Goal: Information Seeking & Learning: Find specific fact

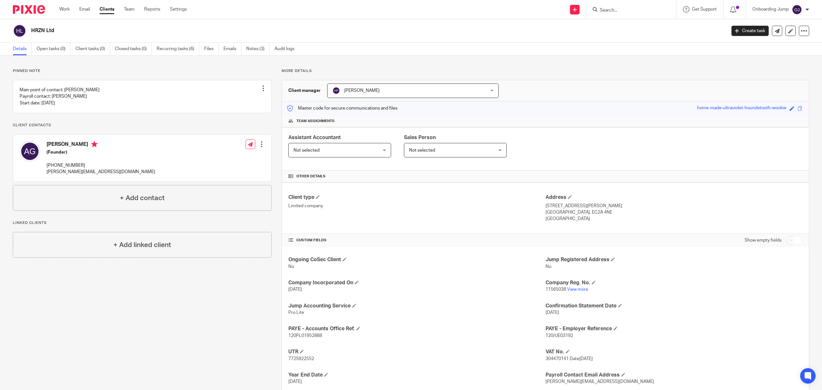
click at [612, 12] on input "Search" at bounding box center [628, 11] width 58 height 6
type input "f"
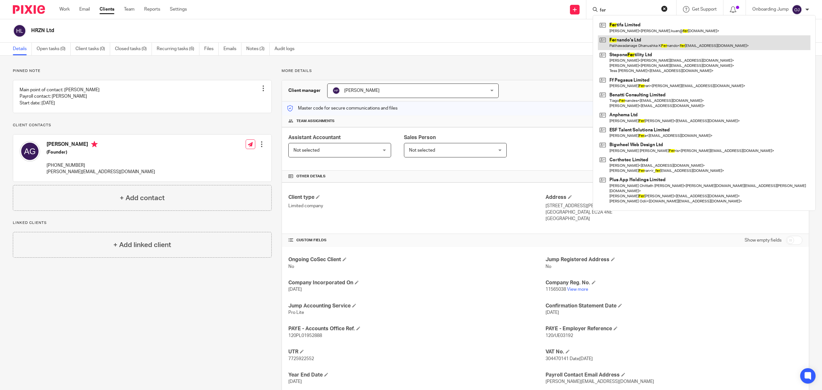
type input "fer"
click at [628, 40] on link at bounding box center [704, 42] width 213 height 15
click at [641, 45] on link at bounding box center [704, 42] width 213 height 15
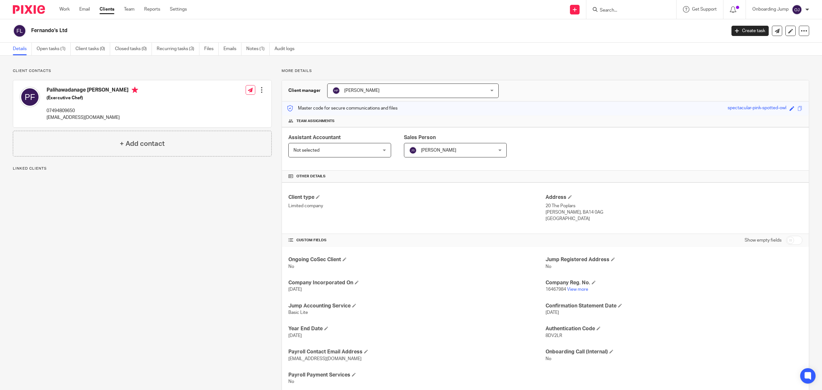
click at [363, 153] on span "Not selected" at bounding box center [333, 149] width 78 height 13
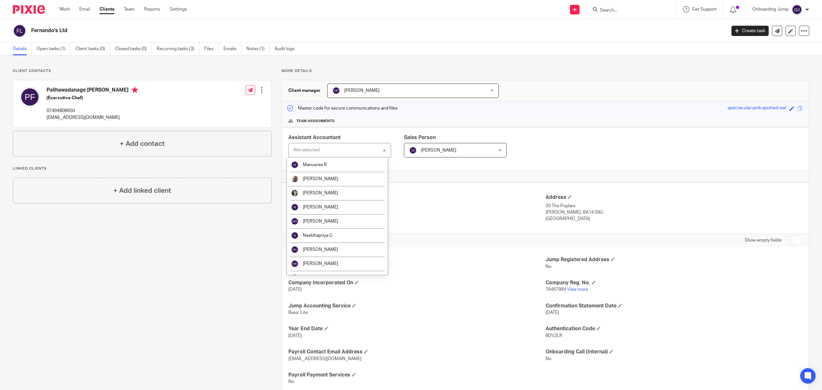
scroll to position [685, 0]
click at [346, 193] on li "[PERSON_NAME]" at bounding box center [337, 192] width 101 height 14
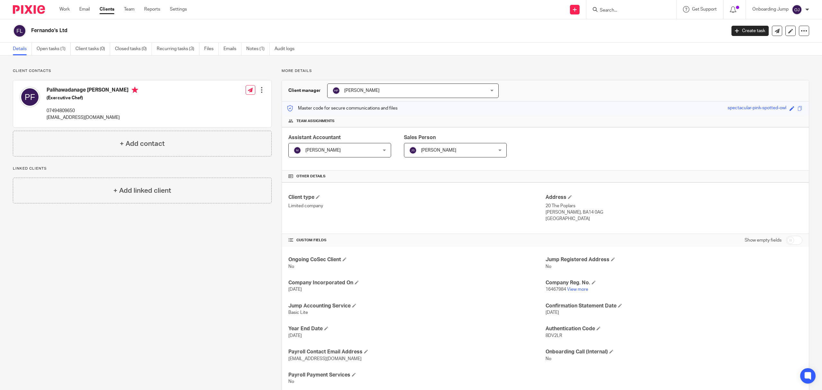
click at [554, 291] on span "16467984" at bounding box center [556, 289] width 21 height 4
click at [553, 291] on span "16467984" at bounding box center [556, 289] width 21 height 4
click at [553, 286] on h4 "Company Reg. No." at bounding box center [674, 282] width 257 height 7
click at [555, 291] on span "16467984" at bounding box center [556, 289] width 21 height 4
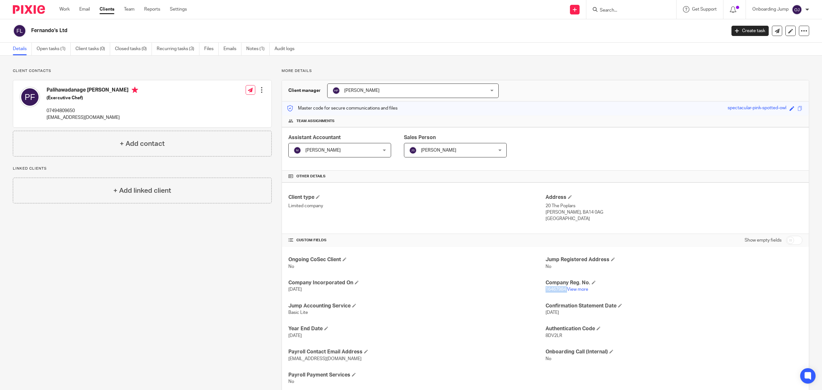
click at [555, 291] on span "16467984" at bounding box center [556, 289] width 21 height 4
copy p "16467984"
drag, startPoint x: 74, startPoint y: 29, endPoint x: 27, endPoint y: 33, distance: 46.7
click at [27, 33] on div "Fernando's Ltd" at bounding box center [367, 30] width 709 height 13
copy div "Fernando's Ltd"
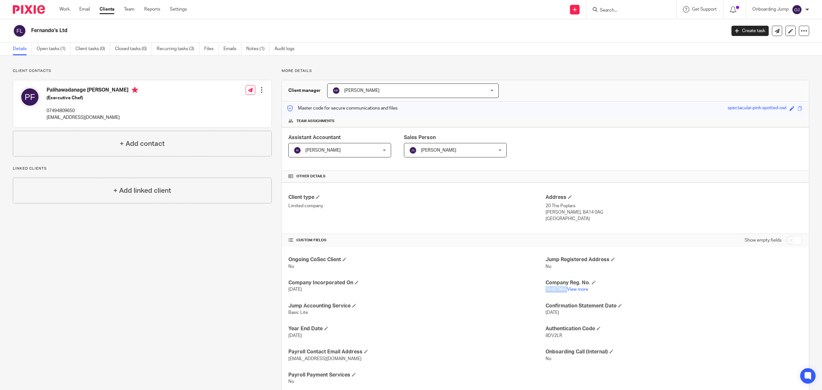
click at [262, 42] on div "Fernando's Ltd Create task Update from Companies House Export data Merge Archiv…" at bounding box center [411, 30] width 822 height 23
click at [265, 51] on link "Notes (1)" at bounding box center [257, 49] width 23 height 13
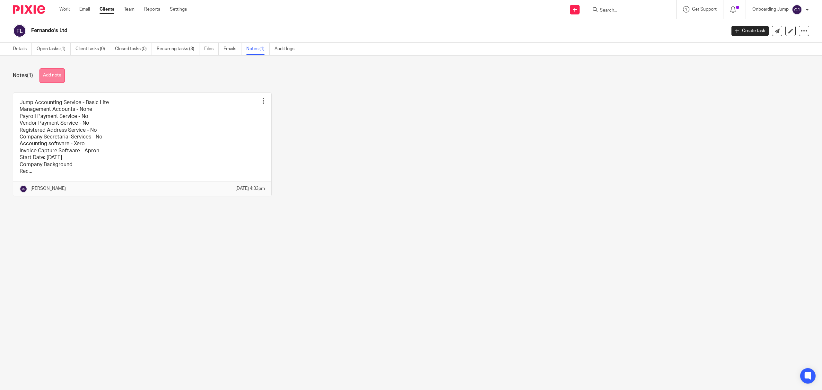
click at [52, 78] on button "Add note" at bounding box center [52, 75] width 25 height 14
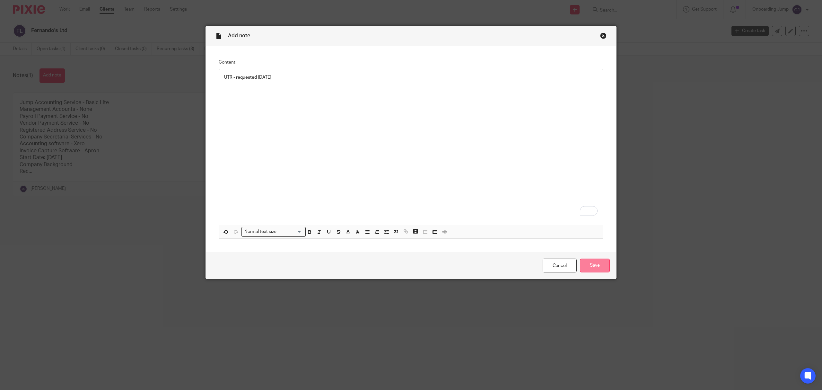
click at [592, 264] on input "Save" at bounding box center [595, 266] width 30 height 14
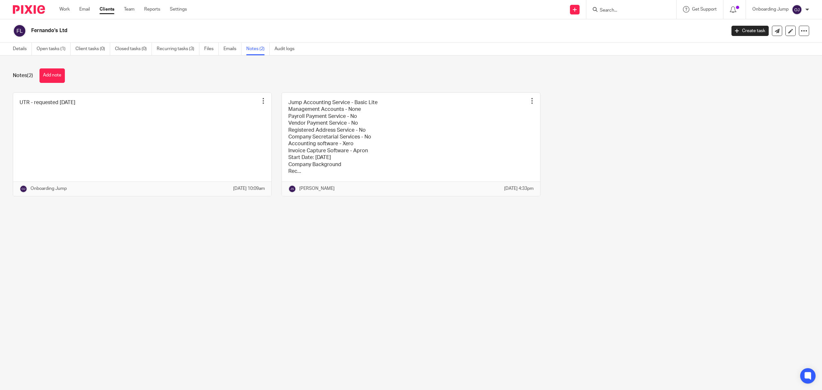
click at [626, 14] on div at bounding box center [632, 9] width 90 height 19
click at [627, 11] on input "Search" at bounding box center [628, 11] width 58 height 6
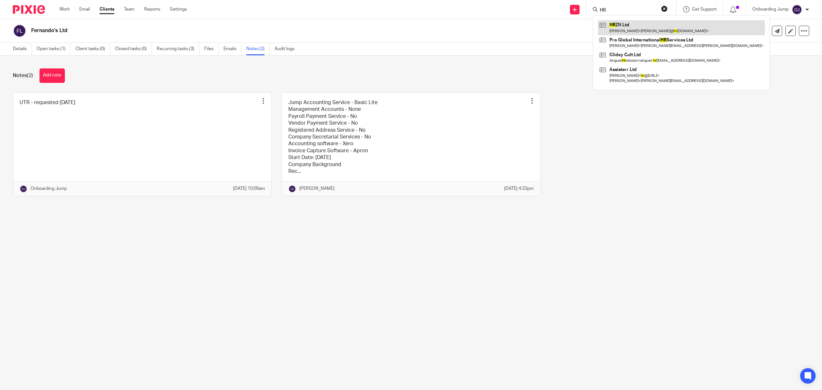
type input "HR"
click at [653, 31] on link at bounding box center [681, 27] width 167 height 15
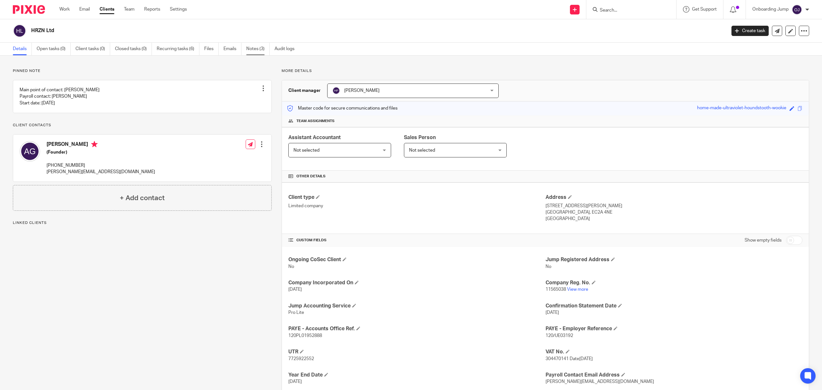
click at [257, 49] on link "Notes (3)" at bounding box center [257, 49] width 23 height 13
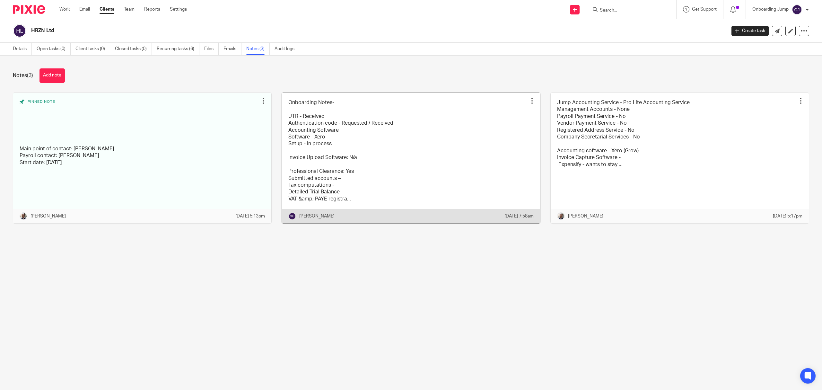
click at [500, 152] on link at bounding box center [411, 158] width 258 height 131
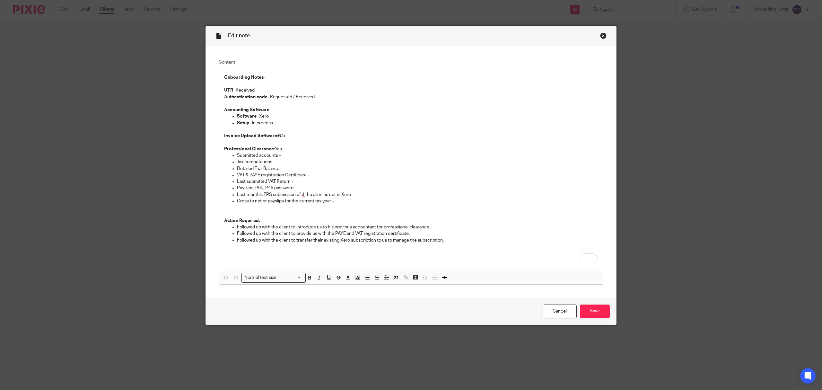
click at [602, 32] on div "Close this dialog window" at bounding box center [603, 35] width 6 height 6
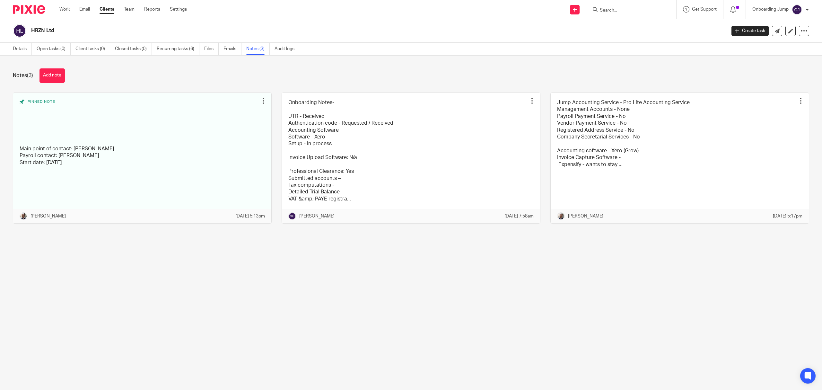
click at [632, 9] on input "Search" at bounding box center [628, 11] width 58 height 6
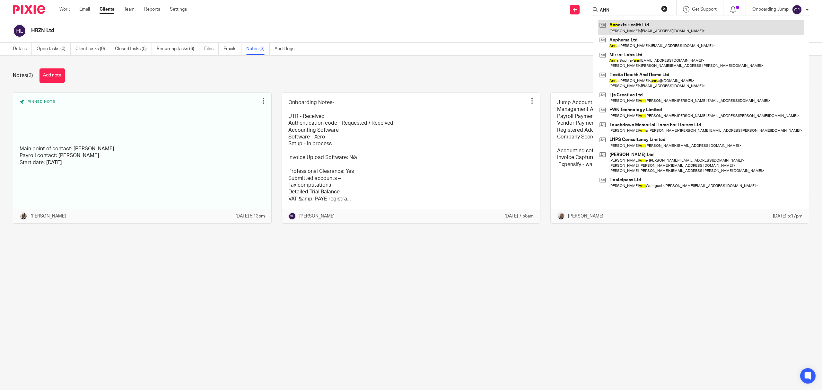
type input "ANN"
click at [636, 29] on link at bounding box center [701, 27] width 206 height 15
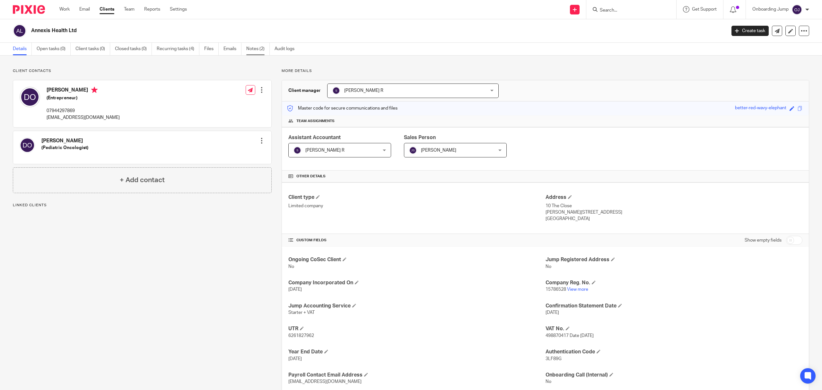
click at [255, 49] on link "Notes (2)" at bounding box center [257, 49] width 23 height 13
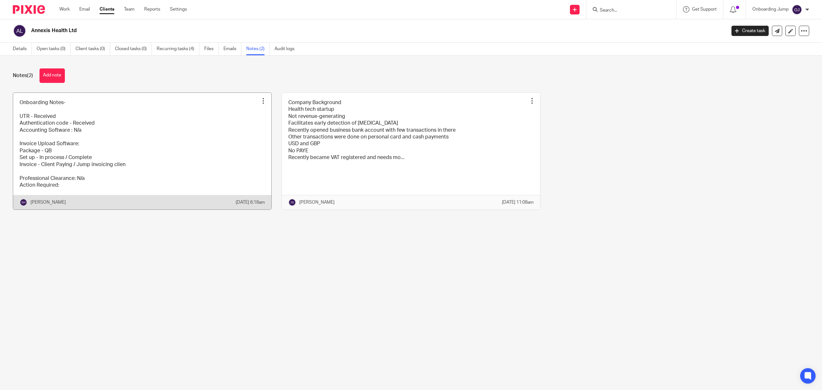
click at [198, 152] on link at bounding box center [142, 151] width 258 height 117
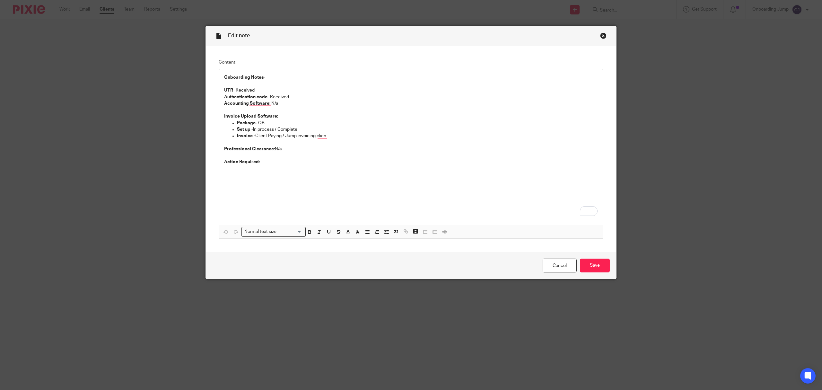
drag, startPoint x: 561, startPoint y: 267, endPoint x: 260, endPoint y: 260, distance: 301.1
click at [561, 267] on link "Cancel" at bounding box center [560, 266] width 34 height 14
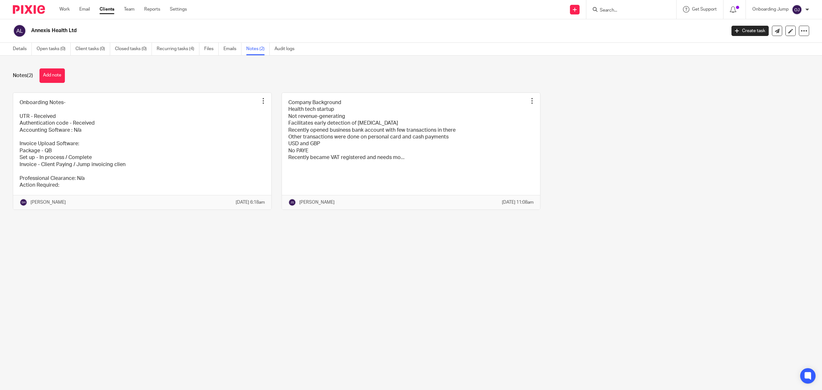
drag, startPoint x: 0, startPoint y: 0, endPoint x: 31, endPoint y: 33, distance: 45.5
click at [31, 33] on h2 "Annexis Health Ltd" at bounding box center [307, 30] width 553 height 7
copy h2 "Annexis Health Ltd"
click at [397, 341] on main "Annexis Health Ltd Create task Update from Companies House Export data Merge Ar…" at bounding box center [411, 195] width 822 height 390
click at [237, 185] on link at bounding box center [142, 151] width 258 height 117
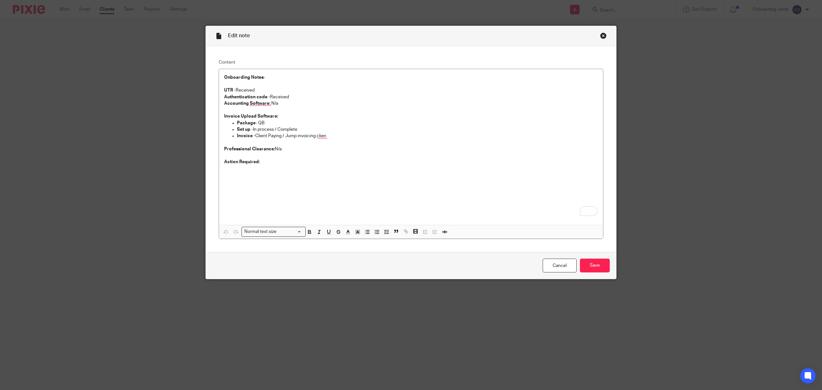
click at [602, 36] on div "Close this dialog window" at bounding box center [603, 35] width 6 height 6
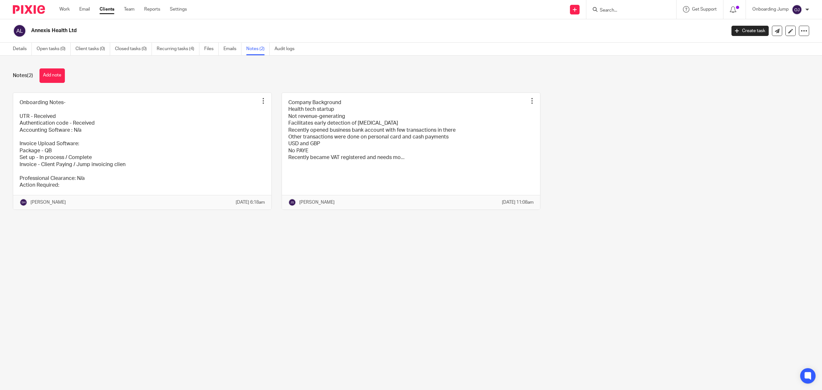
click at [614, 6] on form at bounding box center [633, 9] width 68 height 8
click at [612, 9] on input "Search" at bounding box center [628, 11] width 58 height 6
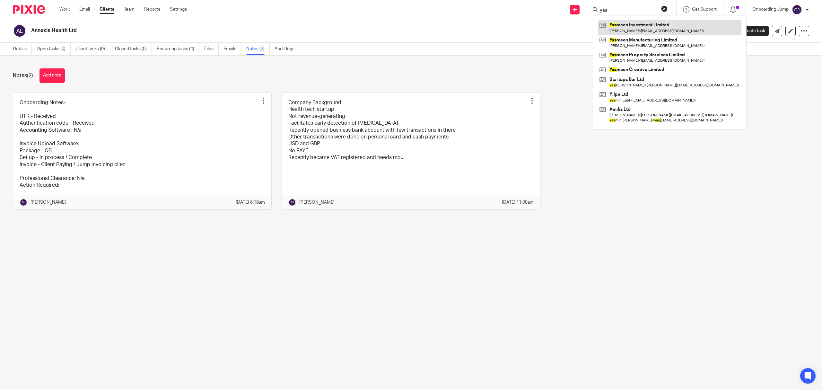
type input "yas"
click at [643, 26] on link at bounding box center [670, 27] width 144 height 15
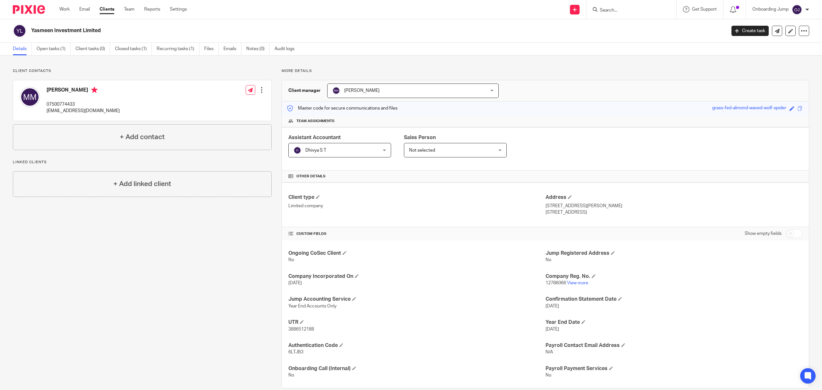
scroll to position [12, 0]
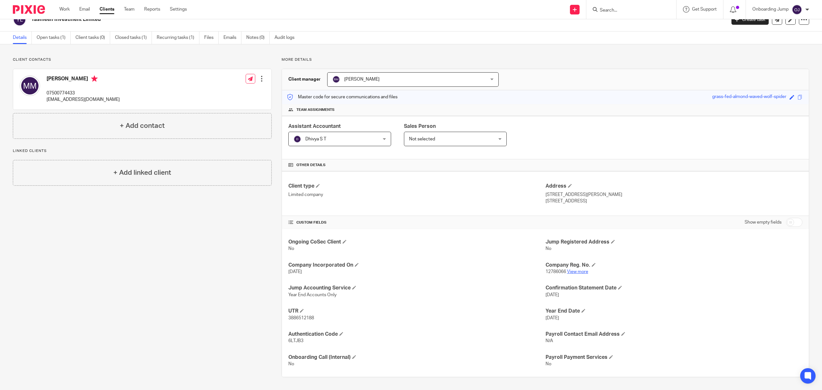
click at [572, 273] on link "View more" at bounding box center [577, 272] width 21 height 4
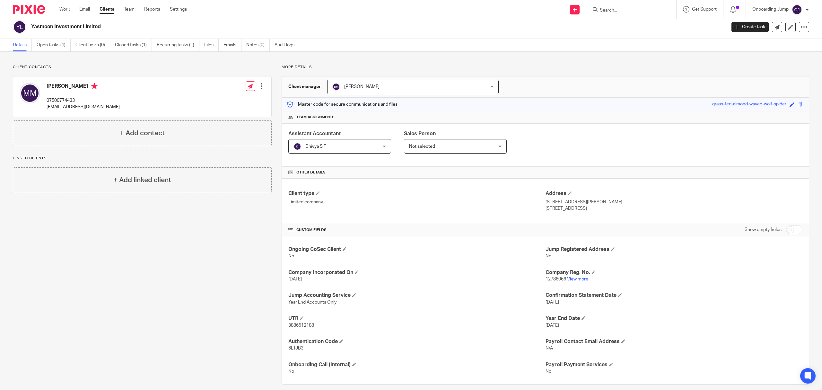
scroll to position [0, 0]
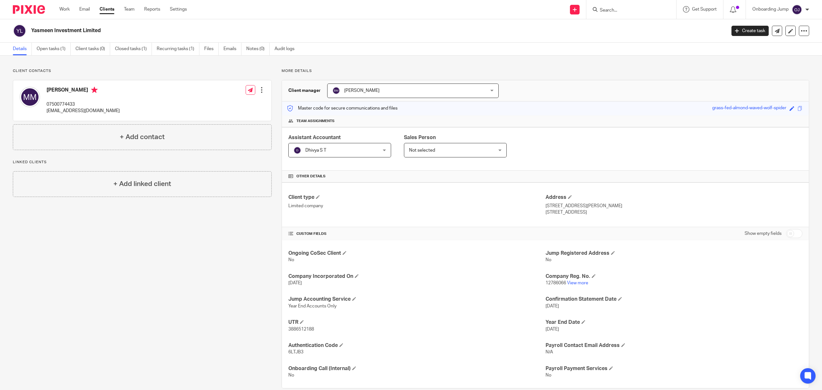
click at [609, 13] on input "Search" at bounding box center [628, 11] width 58 height 6
type input "i"
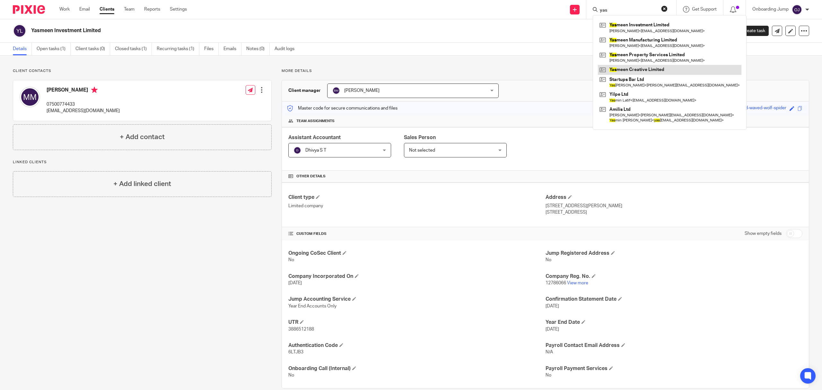
type input "yas"
click at [651, 71] on link at bounding box center [670, 70] width 144 height 10
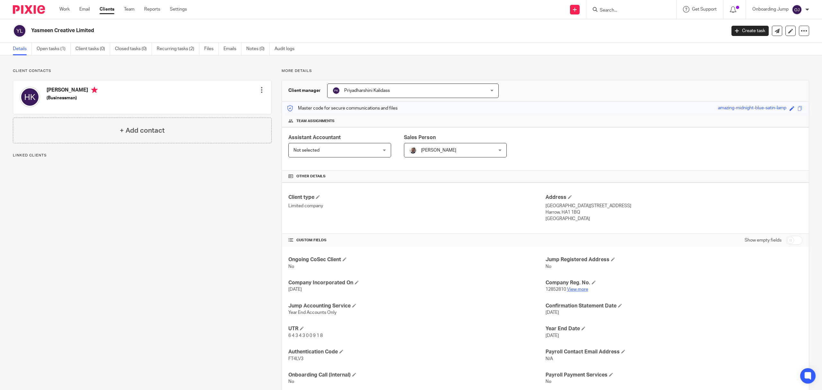
click at [575, 289] on link "View more" at bounding box center [577, 289] width 21 height 4
click at [639, 8] on input "Search" at bounding box center [628, 11] width 58 height 6
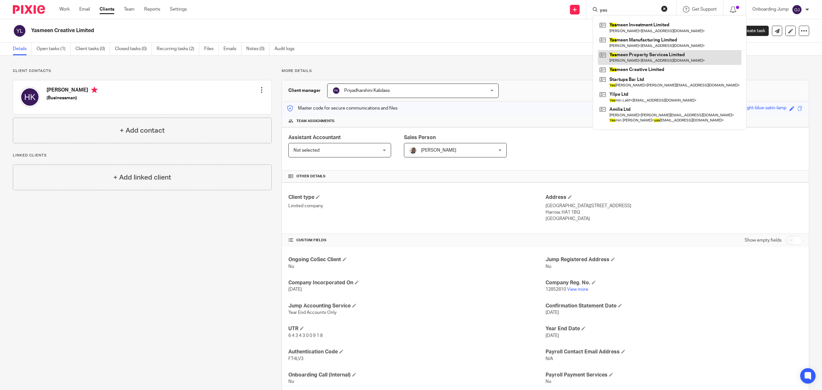
type input "yas"
click at [660, 52] on link at bounding box center [670, 57] width 144 height 15
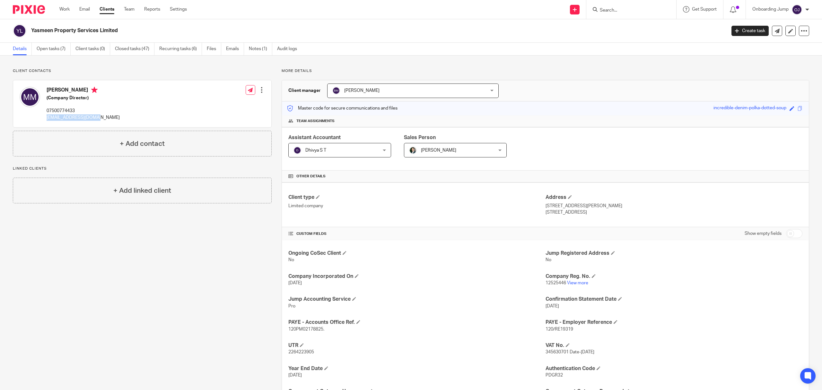
drag, startPoint x: 105, startPoint y: 118, endPoint x: 44, endPoint y: 119, distance: 60.7
click at [44, 119] on div "[PERSON_NAME] (Company Director) 07500774433 [EMAIL_ADDRESS][DOMAIN_NAME] Edit …" at bounding box center [142, 103] width 258 height 47
copy p "[EMAIL_ADDRESS][DOMAIN_NAME]"
click at [611, 6] on form at bounding box center [633, 9] width 68 height 8
click at [620, 12] on input "Search" at bounding box center [628, 11] width 58 height 6
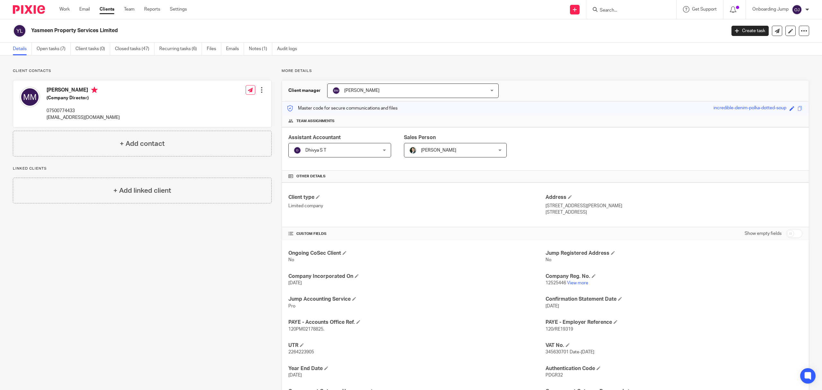
paste input "[EMAIL_ADDRESS][DOMAIN_NAME]"
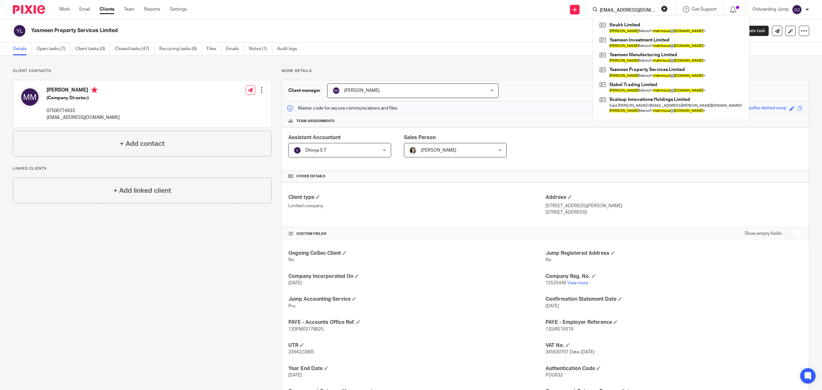
type input "[EMAIL_ADDRESS][DOMAIN_NAME]"
click at [49, 117] on div "Mahmoud Marouf (Company Director) 07500774433 mahmoud@ypslondon.com Edit contac…" at bounding box center [142, 103] width 258 height 47
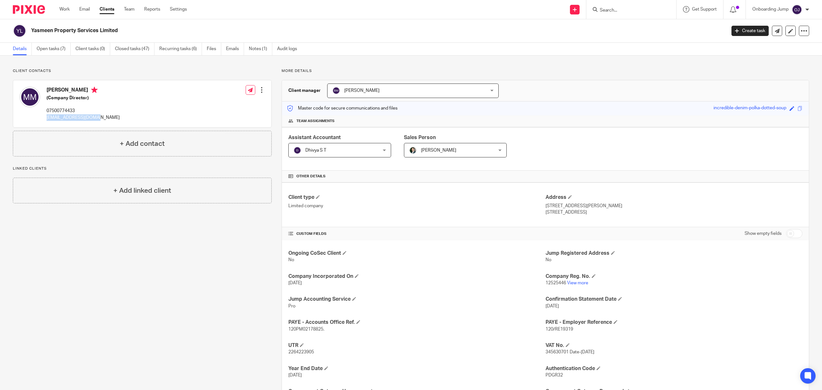
copy p "[EMAIL_ADDRESS][DOMAIN_NAME]"
click at [630, 9] on input "Search" at bounding box center [628, 11] width 58 height 6
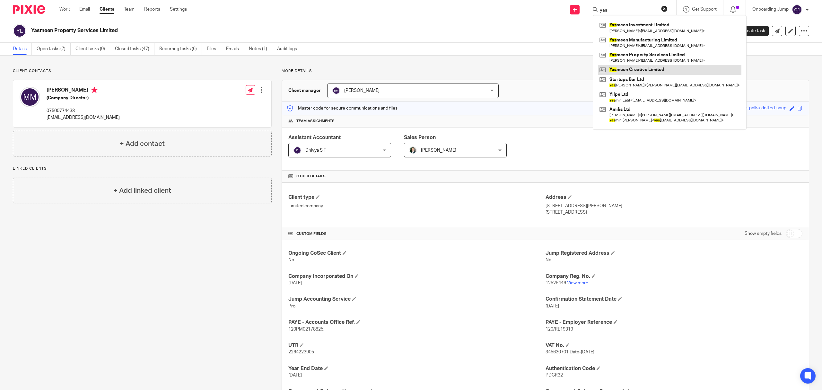
type input "yas"
click at [658, 72] on link at bounding box center [670, 70] width 144 height 10
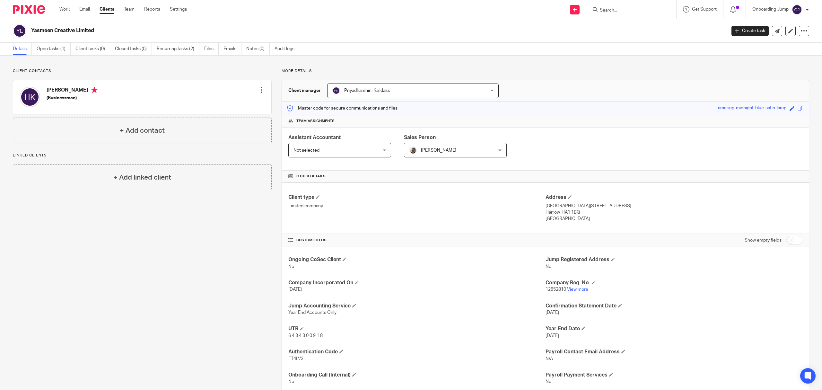
click at [619, 8] on input "Search" at bounding box center [628, 11] width 58 height 6
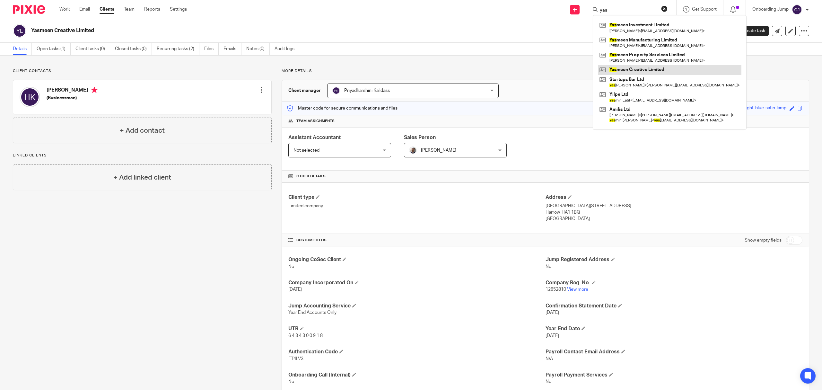
type input "yas"
click at [626, 71] on link at bounding box center [670, 70] width 144 height 10
click at [626, 70] on link at bounding box center [670, 70] width 144 height 10
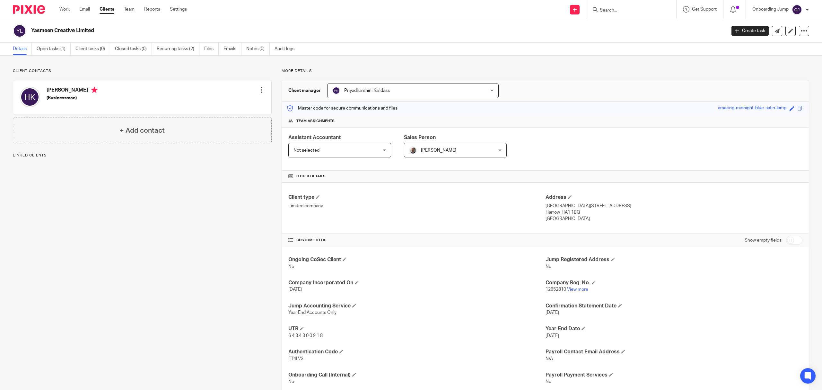
click at [626, 8] on input "Search" at bounding box center [628, 11] width 58 height 6
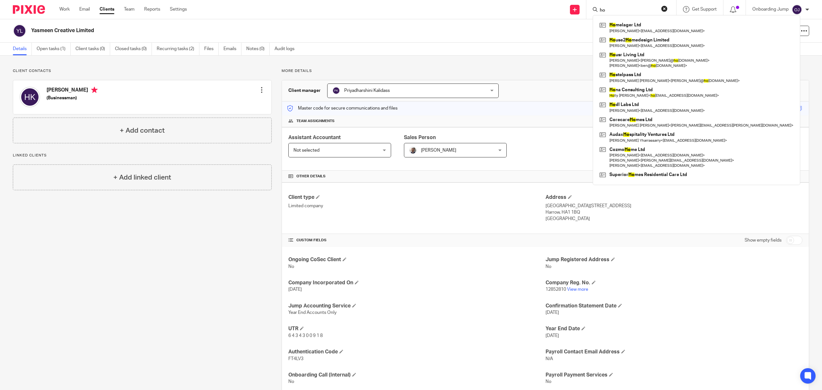
type input "h"
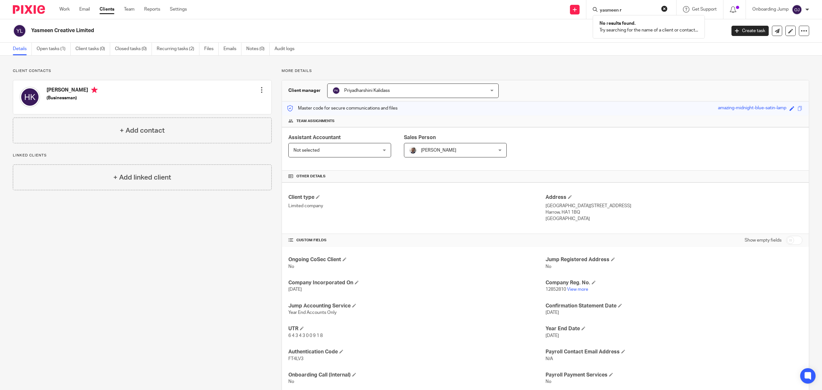
type input "yasmeen r"
drag, startPoint x: 626, startPoint y: 8, endPoint x: 593, endPoint y: 6, distance: 33.5
click at [593, 6] on div "yasmeen r" at bounding box center [630, 9] width 75 height 8
type input "mab"
click at [648, 33] on link at bounding box center [652, 27] width 109 height 15
